Goal: Task Accomplishment & Management: Complete application form

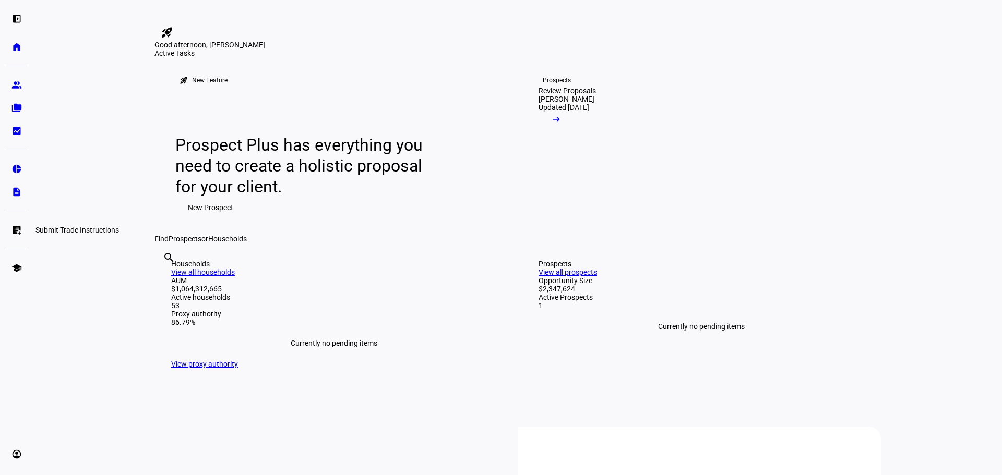
click at [20, 232] on eth-mat-symbol "list_alt_add" at bounding box center [16, 230] width 10 height 10
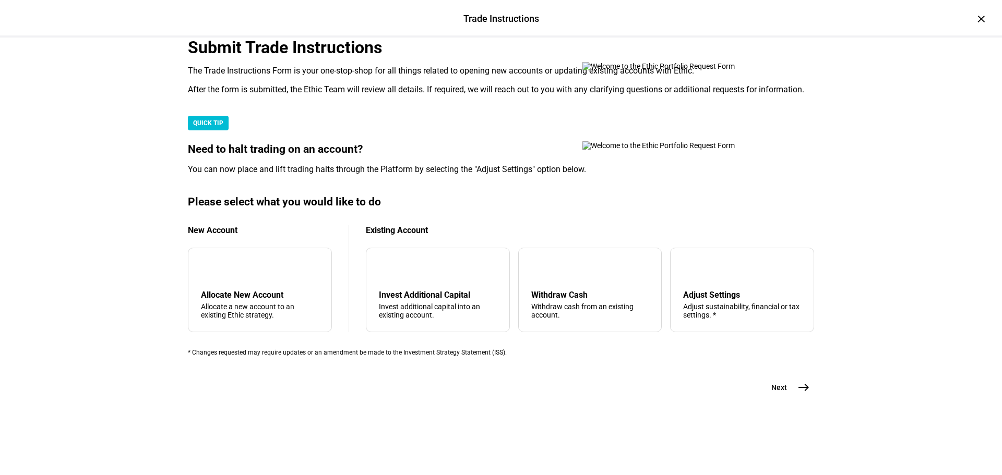
scroll to position [252, 0]
click at [561, 303] on div "Withdraw cash from an existing account." at bounding box center [590, 311] width 118 height 17
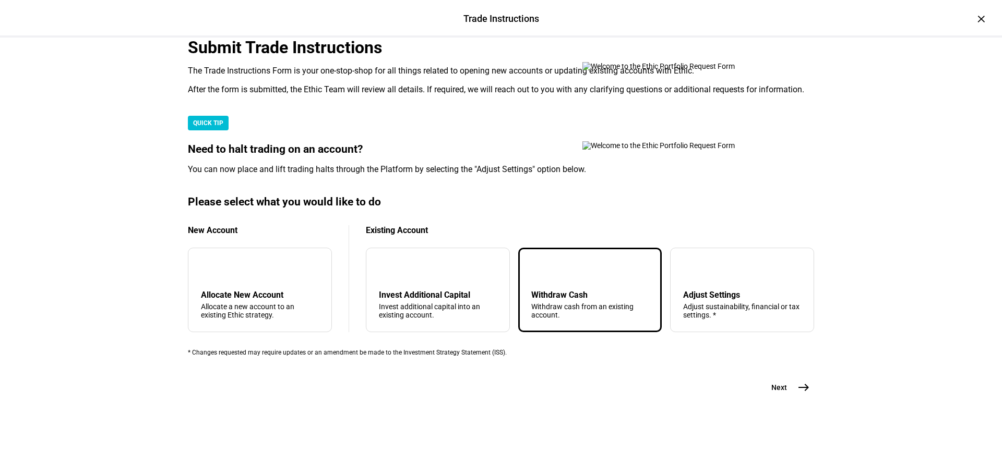
click at [805, 394] on mat-icon "east" at bounding box center [803, 387] width 13 height 13
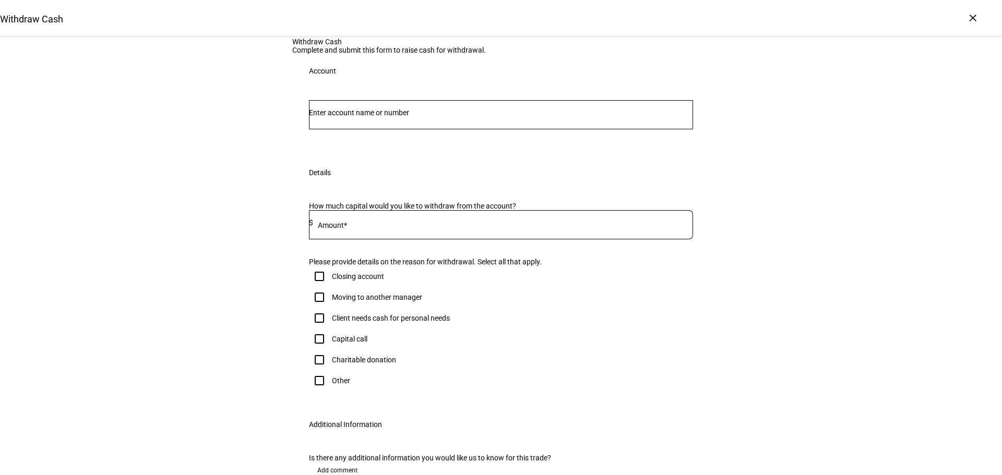
click at [378, 117] on input "Number" at bounding box center [501, 113] width 384 height 8
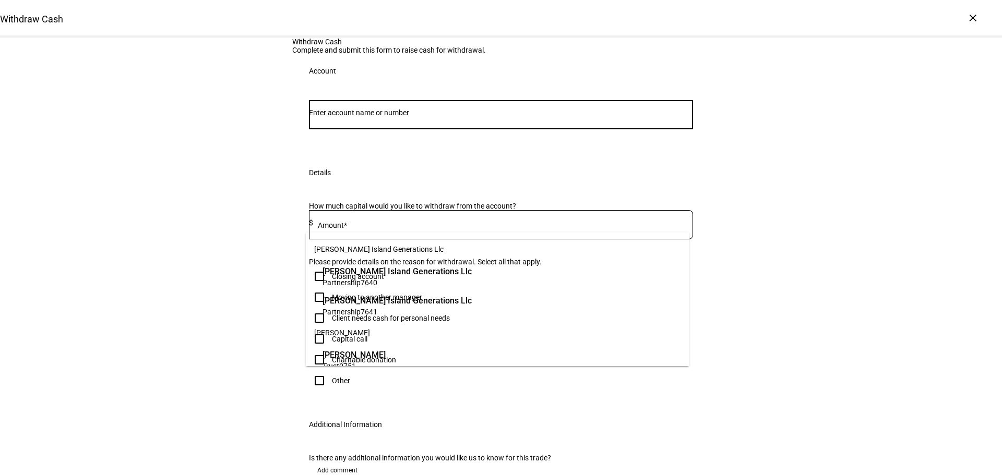
paste input "50744432"
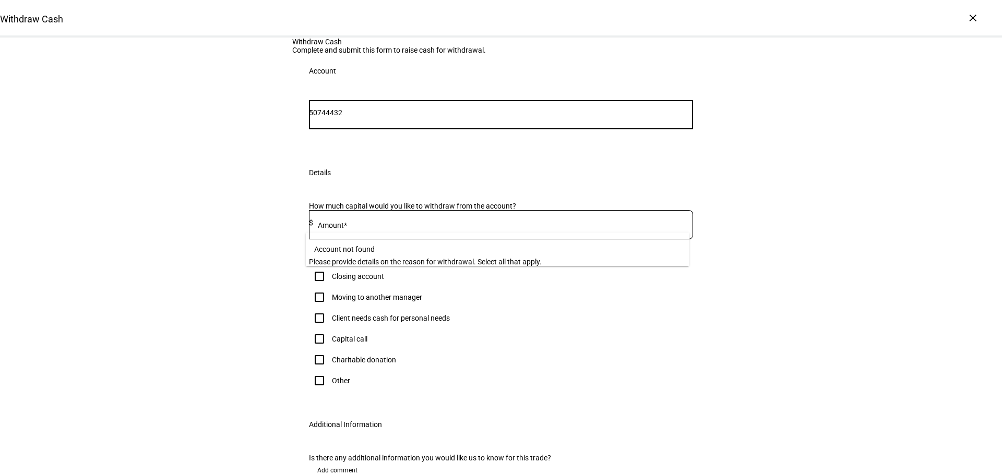
drag, startPoint x: 333, startPoint y: 217, endPoint x: 273, endPoint y: 222, distance: 60.2
click at [274, 222] on div "Withdraw Cash Complete and submit this form to raise cash for withdrawal. Accou…" at bounding box center [501, 279] width 1002 height 483
type input "4432"
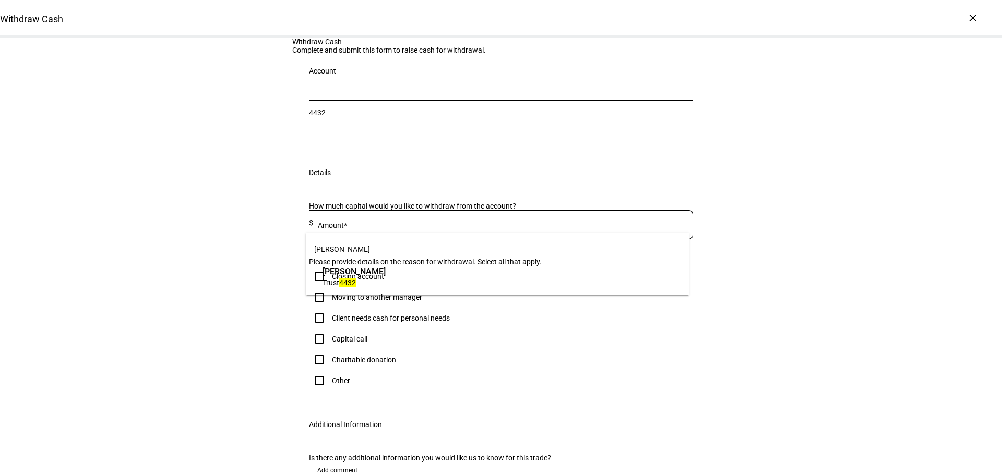
click at [353, 269] on span "[PERSON_NAME]" at bounding box center [353, 272] width 63 height 12
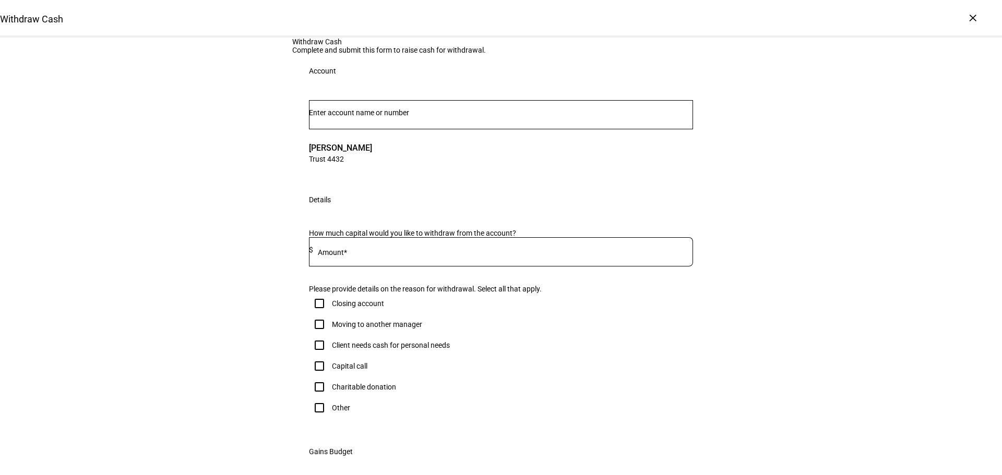
click at [354, 254] on input at bounding box center [503, 250] width 380 height 8
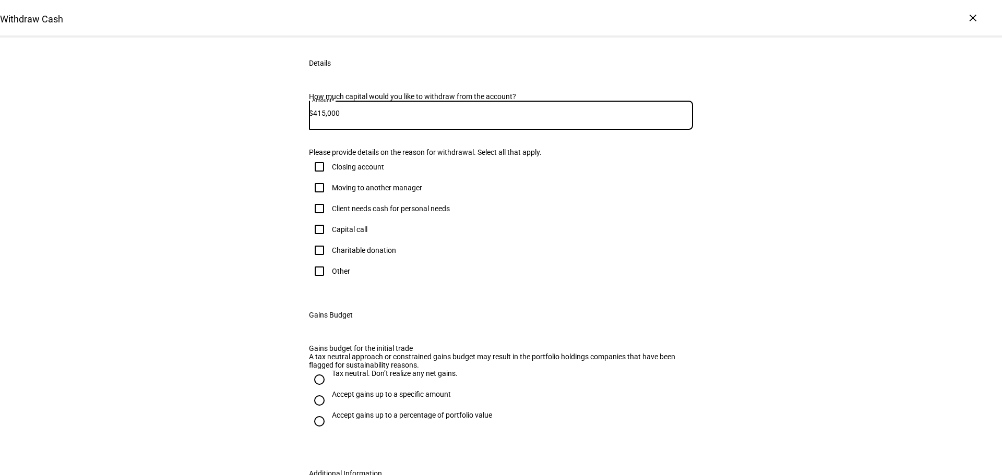
scroll to position [209, 0]
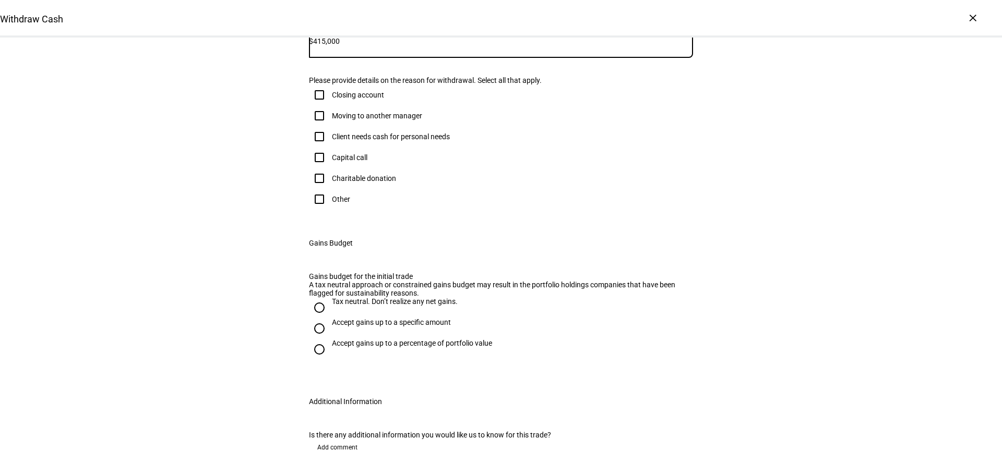
type input "415,000"
click at [316, 210] on input "Other" at bounding box center [319, 199] width 21 height 21
checkbox input "true"
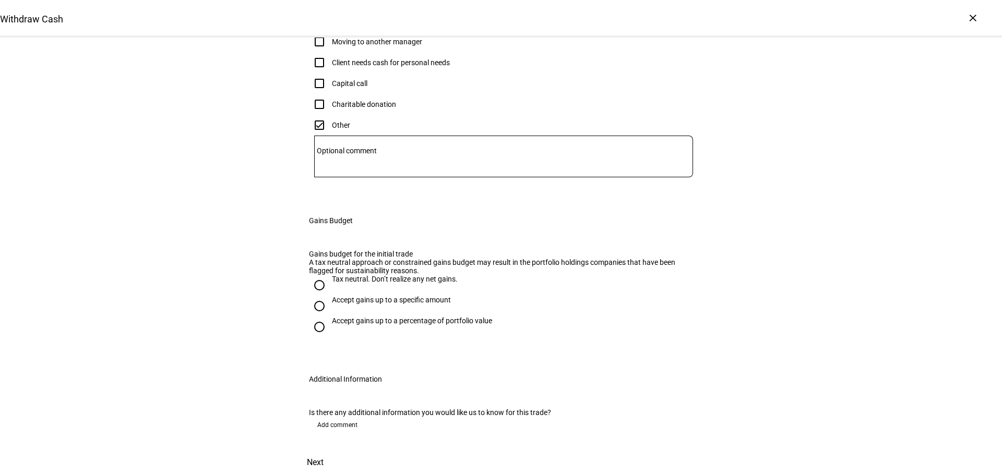
scroll to position [469, 0]
click at [314, 275] on input "Tax neutral. Don’t realize any net gains." at bounding box center [319, 285] width 21 height 21
radio input "true"
click at [323, 450] on span "Next" at bounding box center [315, 462] width 17 height 25
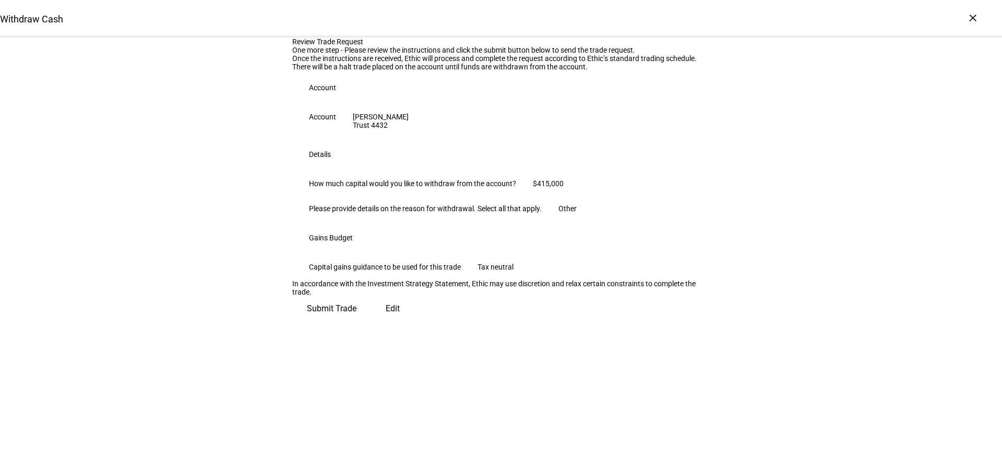
scroll to position [106, 0]
click at [356, 321] on span "Submit Trade" at bounding box center [332, 308] width 50 height 25
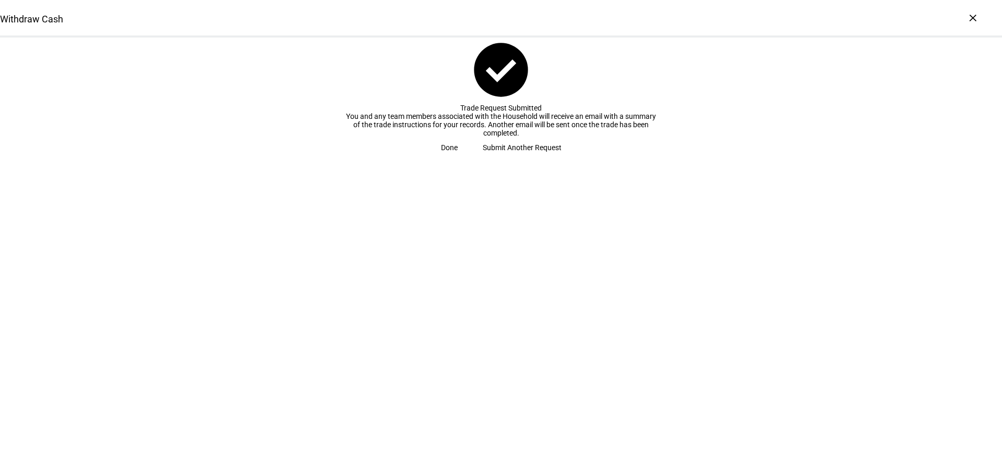
click at [489, 158] on span "Submit Another Request" at bounding box center [522, 147] width 79 height 21
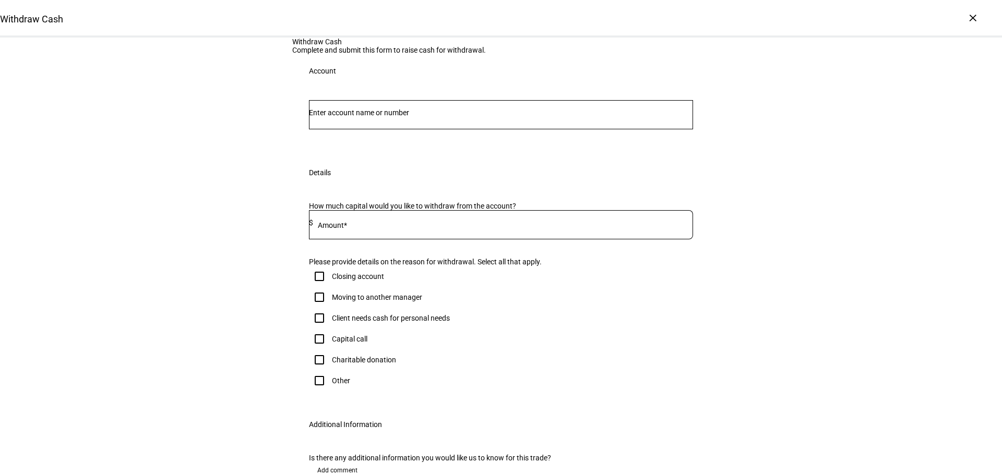
click at [438, 117] on input "Number" at bounding box center [501, 113] width 384 height 8
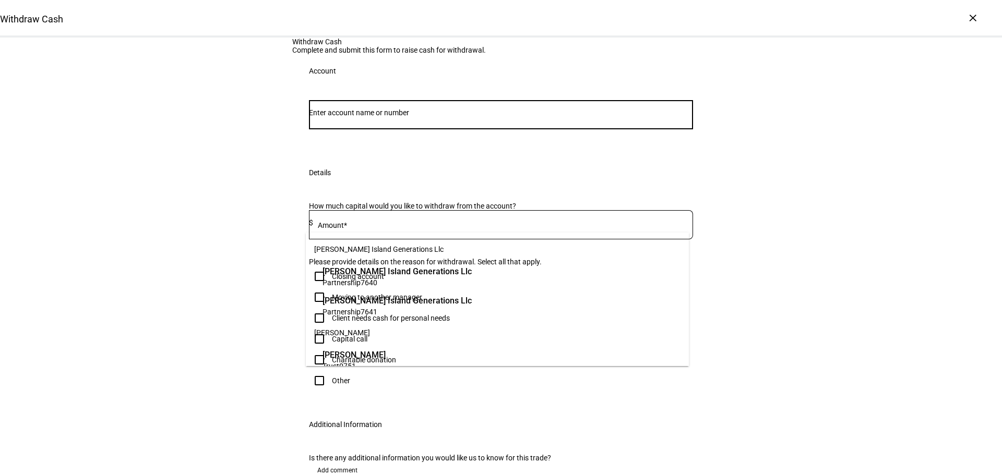
paste input "82651775"
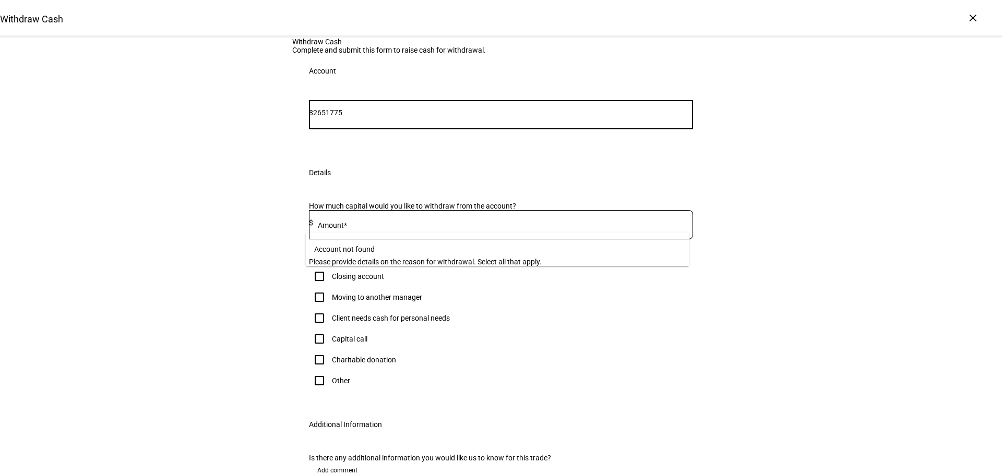
drag, startPoint x: 333, startPoint y: 222, endPoint x: 310, endPoint y: 223, distance: 23.0
click at [310, 129] on div "82651775" at bounding box center [501, 114] width 384 height 29
type input "1775"
click at [385, 278] on span "Trust 1775" at bounding box center [353, 283] width 63 height 10
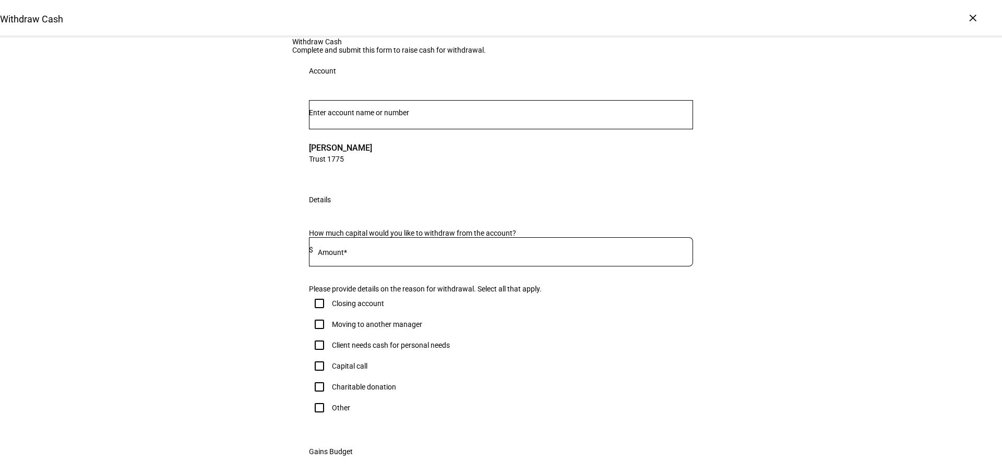
click at [355, 254] on input at bounding box center [503, 250] width 380 height 8
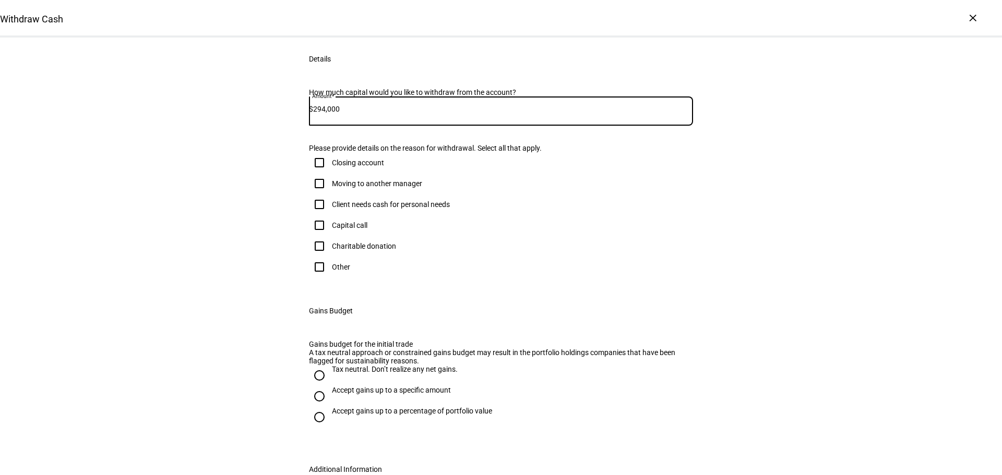
scroll to position [156, 0]
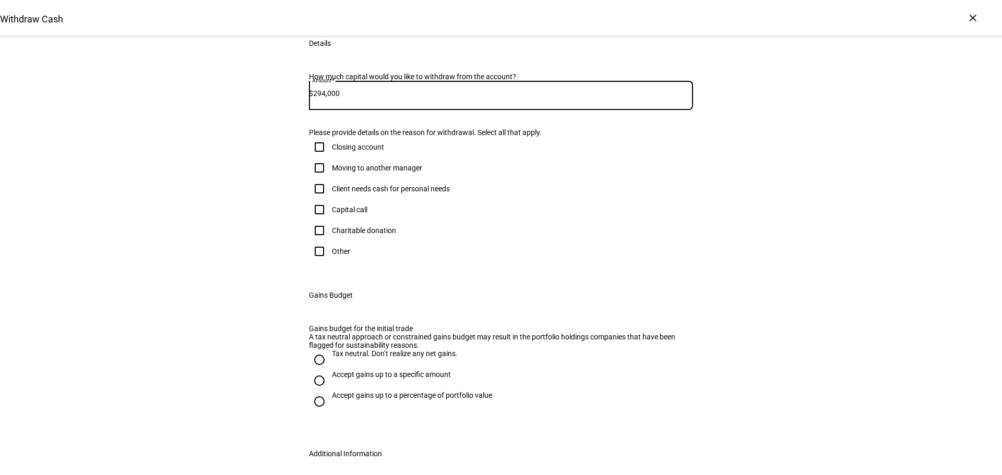
type input "294,000"
click at [319, 262] on input "Other" at bounding box center [319, 251] width 21 height 21
checkbox input "true"
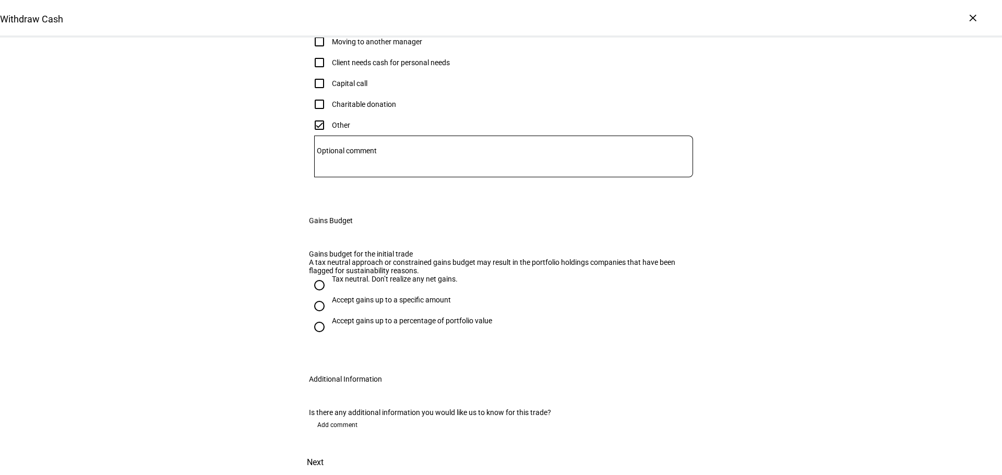
scroll to position [313, 0]
click at [335, 283] on div "Tax neutral. Don’t realize any net gains." at bounding box center [395, 279] width 126 height 8
click at [330, 296] on input "Tax neutral. Don’t realize any net gains." at bounding box center [319, 285] width 21 height 21
radio input "true"
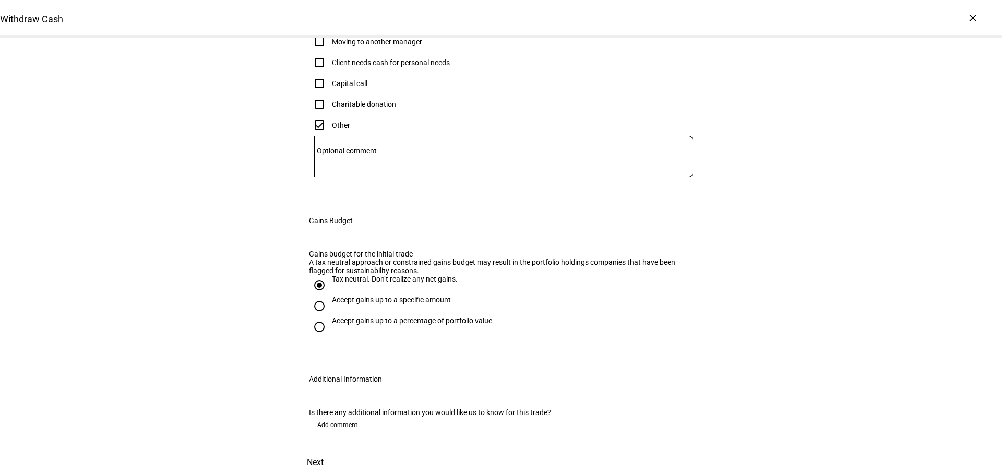
click at [323, 450] on span "Next" at bounding box center [315, 462] width 17 height 25
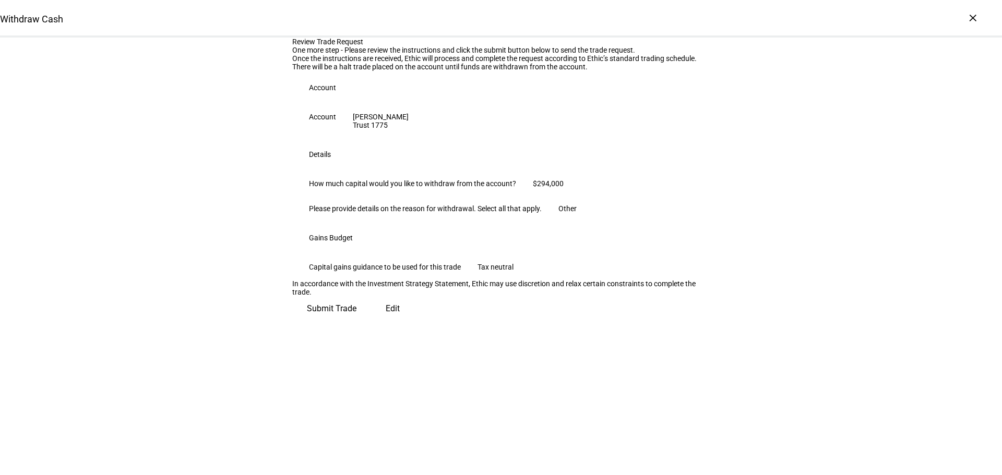
scroll to position [106, 0]
click at [356, 321] on span "Submit Trade" at bounding box center [332, 308] width 50 height 25
